Goal: Transaction & Acquisition: Purchase product/service

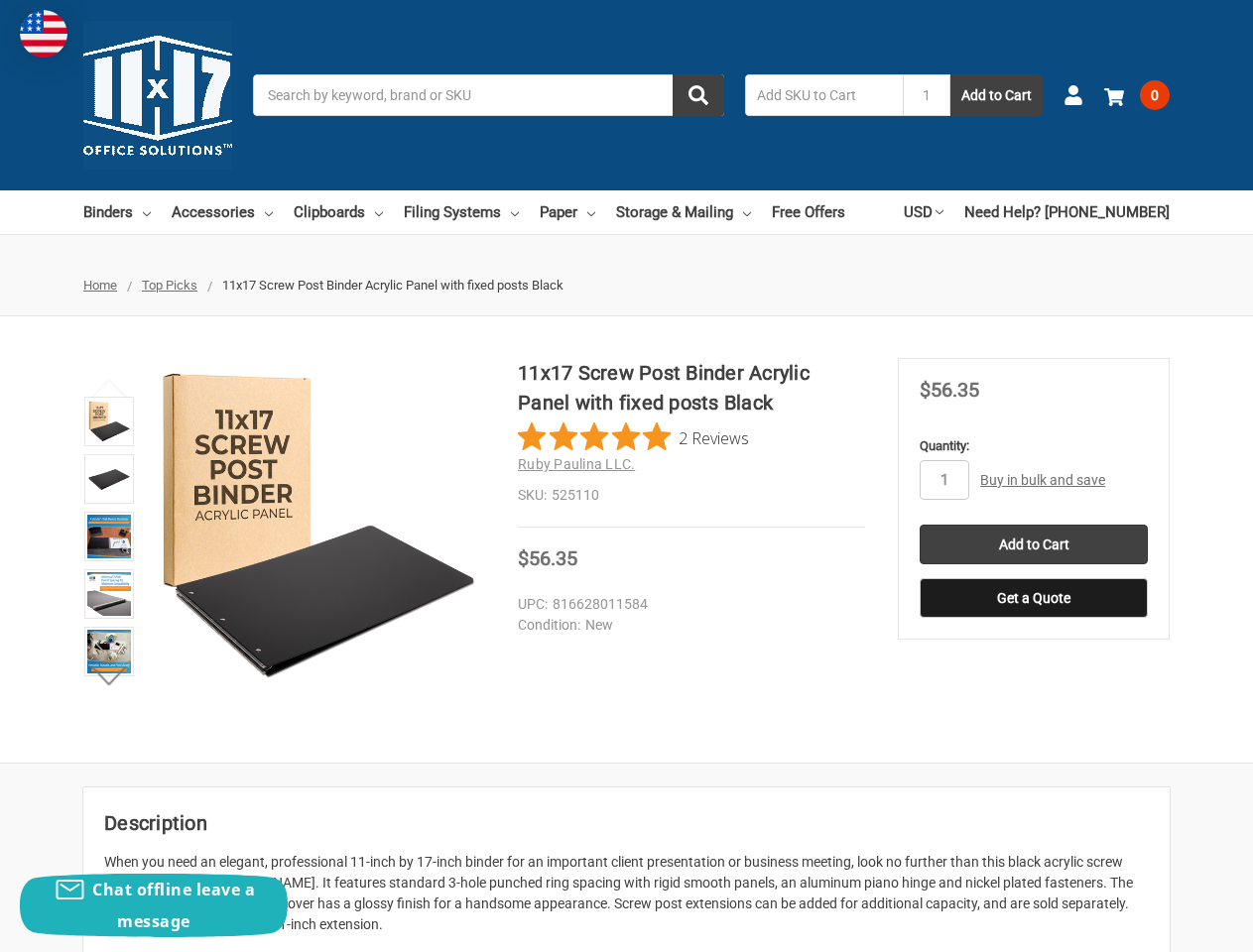
click at [626, 476] on div "11x17 Screw Post Binder Acrylic Panel with fixed posts Black 2 Reviews Ruby Pau…" at bounding box center [691, 442] width 347 height 170
click at [488, 95] on input "Search" at bounding box center [488, 95] width 471 height 42
click at [927, 95] on input "1" at bounding box center [927, 95] width 48 height 42
click at [943, 212] on link "USD" at bounding box center [924, 212] width 40 height 44
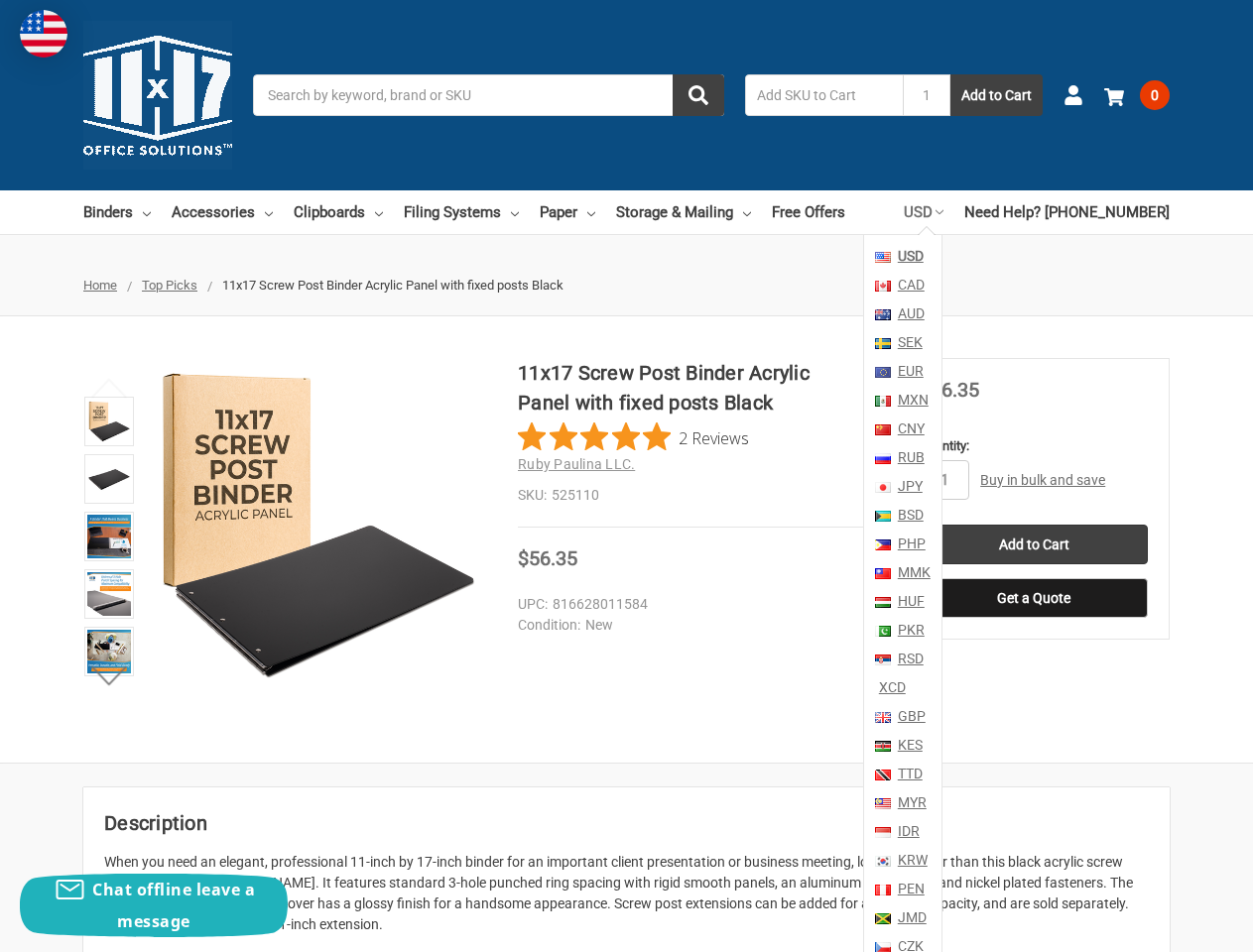
scroll to position [234, 0]
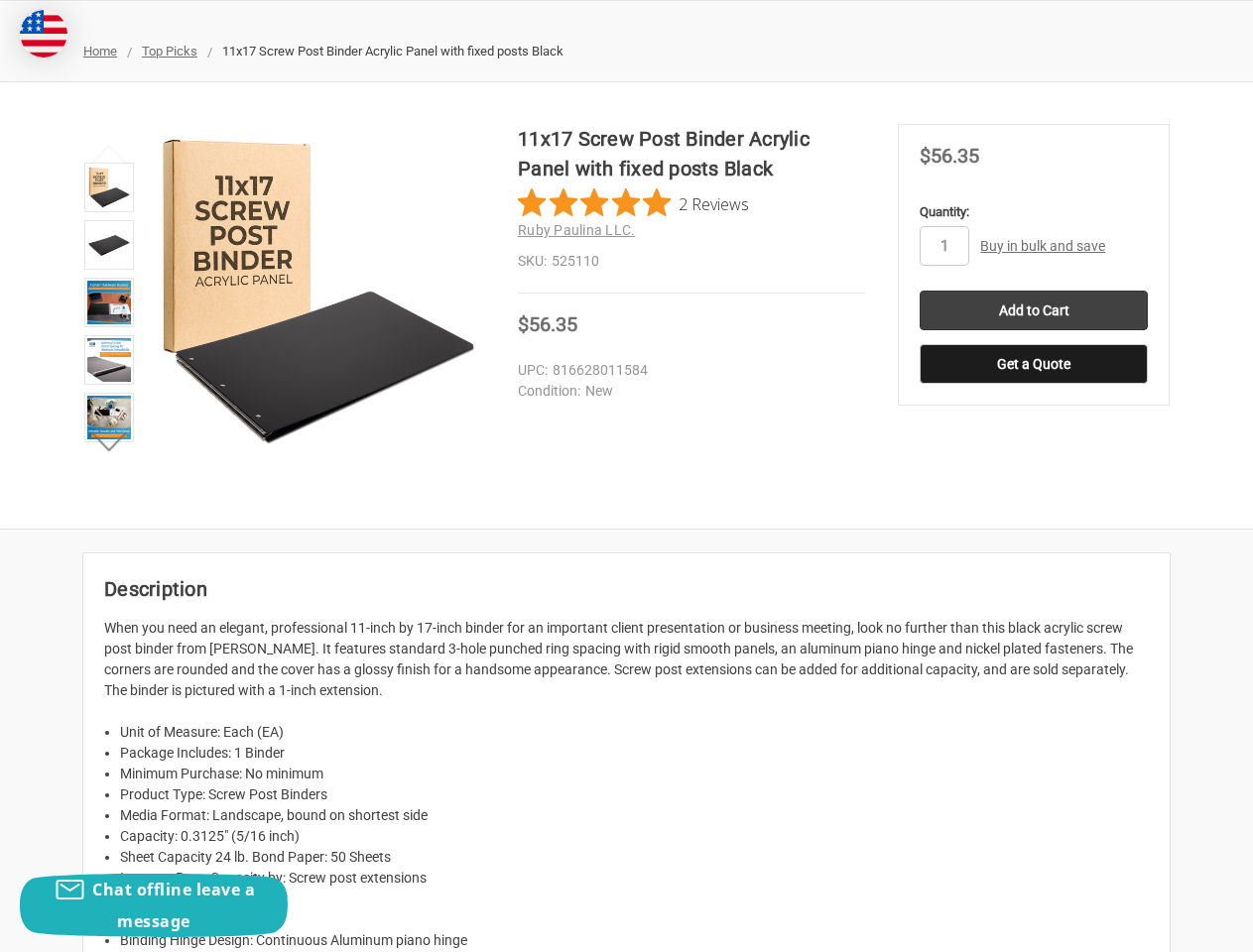
click at [633, 437] on div "11x17 Screw Post Binder Acrylic Panel with fixed posts Black 2 Reviews Ruby Pau…" at bounding box center [626, 305] width 1253 height 363
click at [109, 388] on li at bounding box center [109, 363] width 62 height 58
click at [109, 675] on p "When you need an elegant, professional 11-inch by 17-inch binder for an importa…" at bounding box center [626, 659] width 1045 height 83
click at [944, 480] on div "11x17 Screw Post Binder Acrylic Panel with fixed posts Black 2 Reviews Ruby Pau…" at bounding box center [626, 305] width 1253 height 363
